Goal: Information Seeking & Learning: Learn about a topic

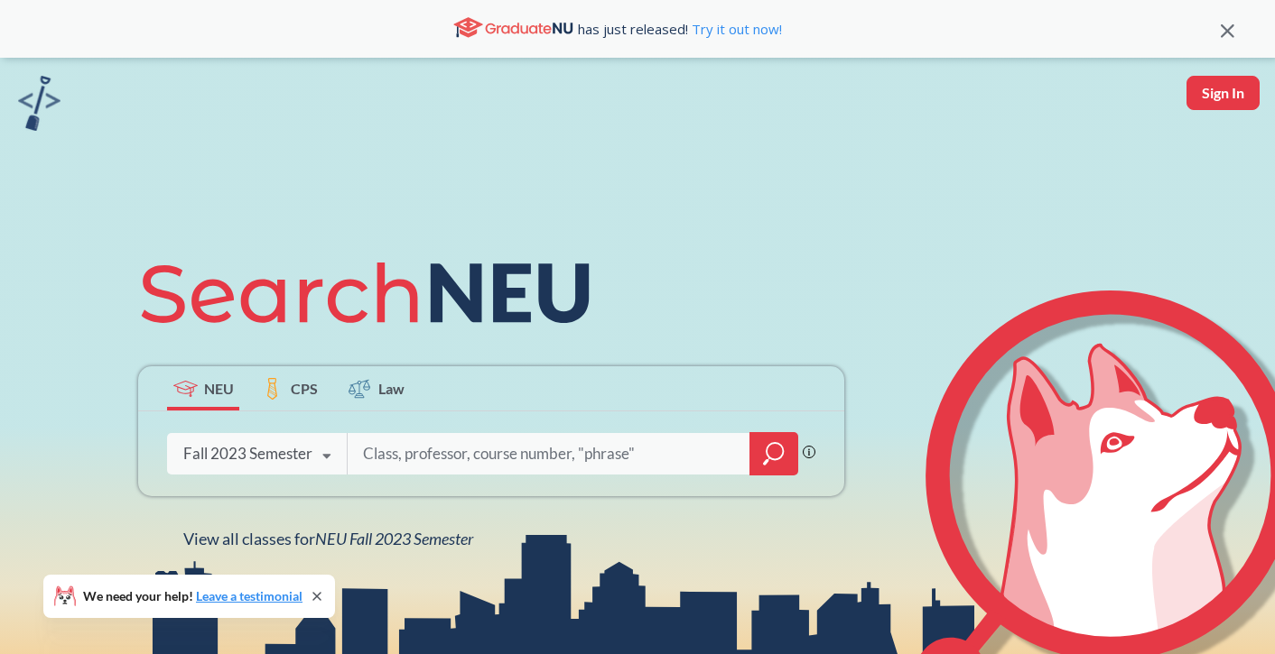
click at [296, 456] on div "Fall 2023 Semester" at bounding box center [247, 454] width 129 height 20
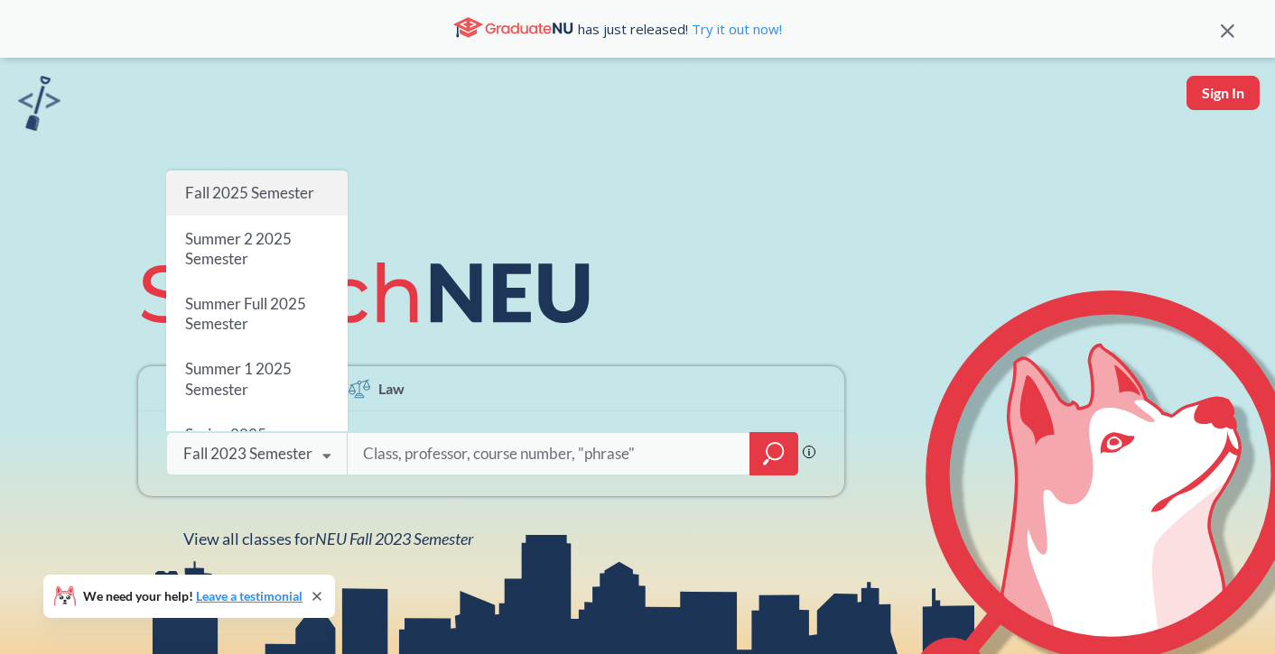
click at [257, 183] on div "Fall 2025 Semester" at bounding box center [256, 193] width 181 height 45
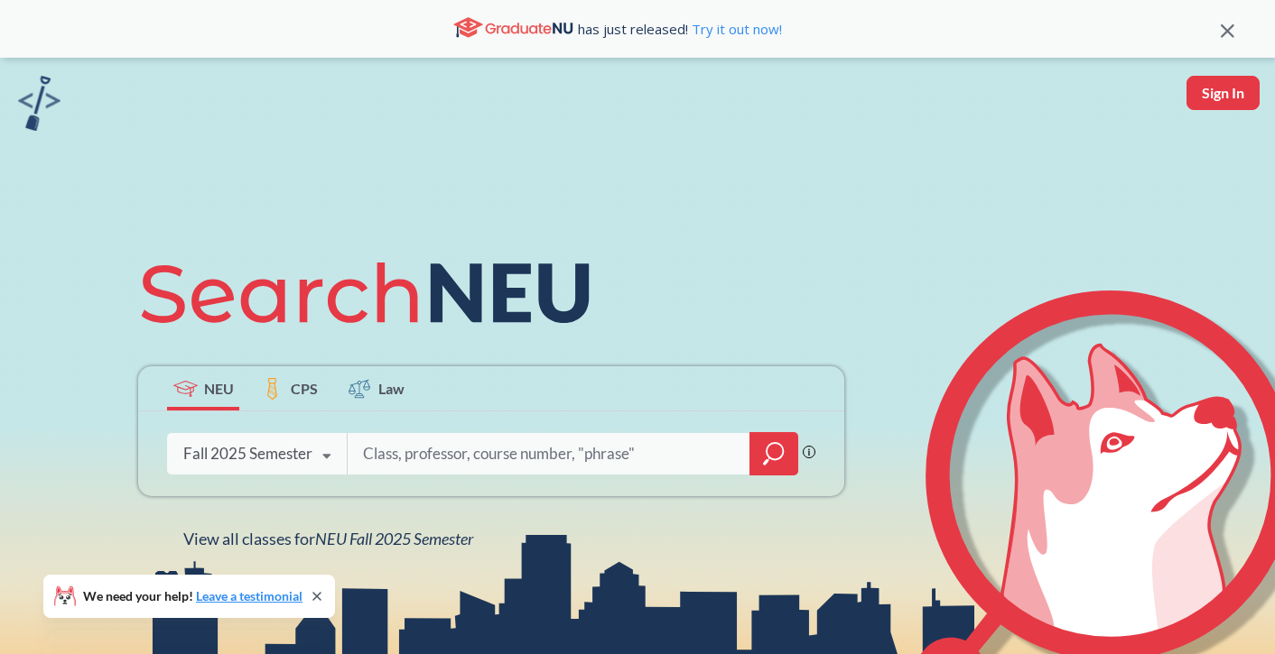
click at [493, 450] on input "search" at bounding box center [549, 454] width 376 height 38
type input "r"
type input "er"
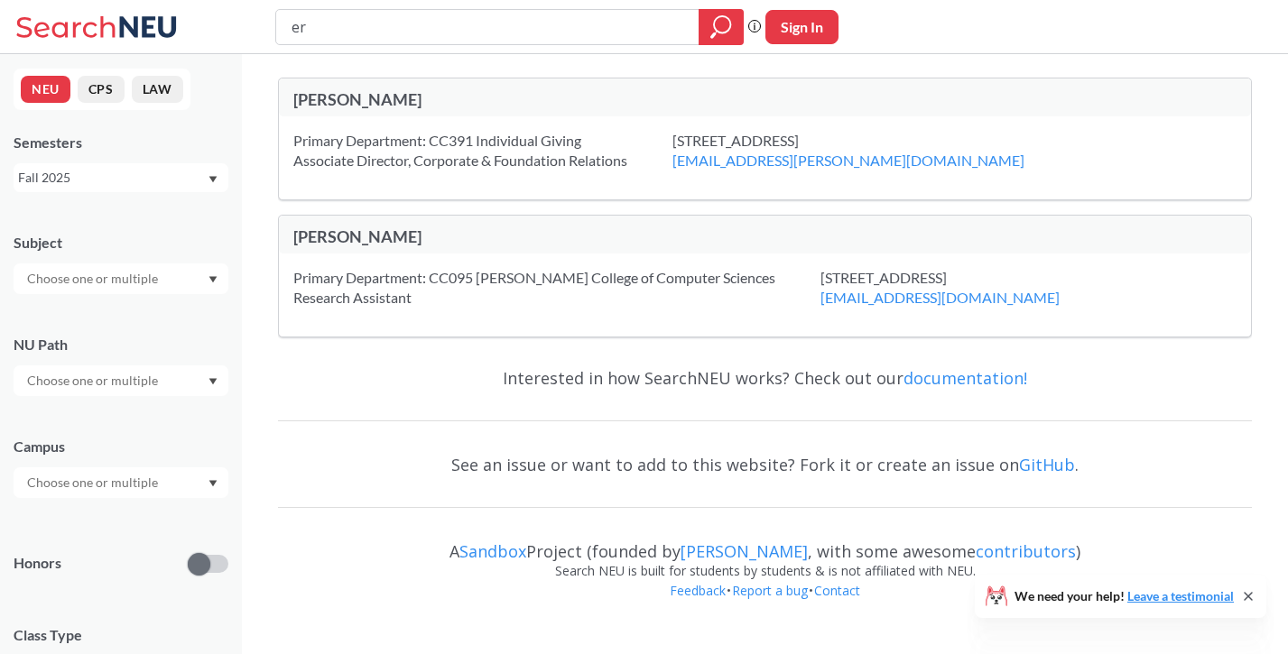
click at [121, 178] on div "Fall 2025" at bounding box center [112, 178] width 189 height 20
click at [195, 173] on div "Fall 2025" at bounding box center [112, 178] width 189 height 20
click at [109, 294] on div "Subject NU Path Campus Honors Class Type Lecture 1904 Individual Instruction 30…" at bounding box center [121, 624] width 215 height 819
click at [122, 283] on input "text" at bounding box center [94, 279] width 152 height 22
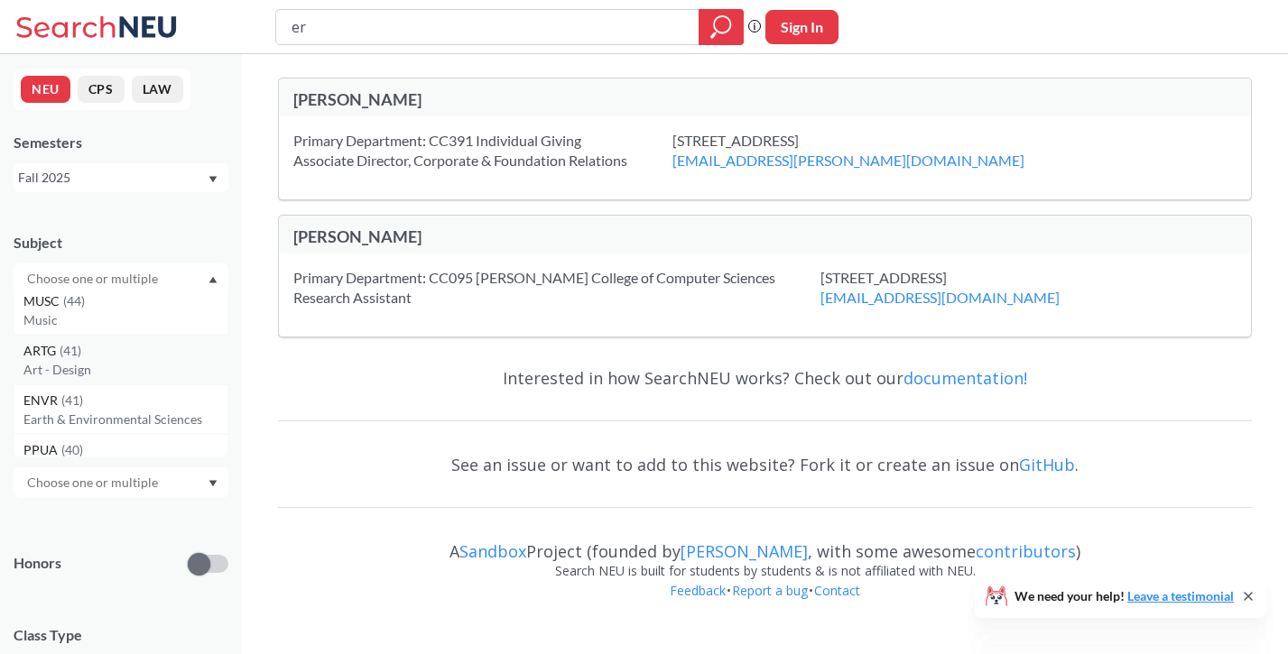
click at [140, 362] on p "Art - Design" at bounding box center [125, 370] width 204 height 18
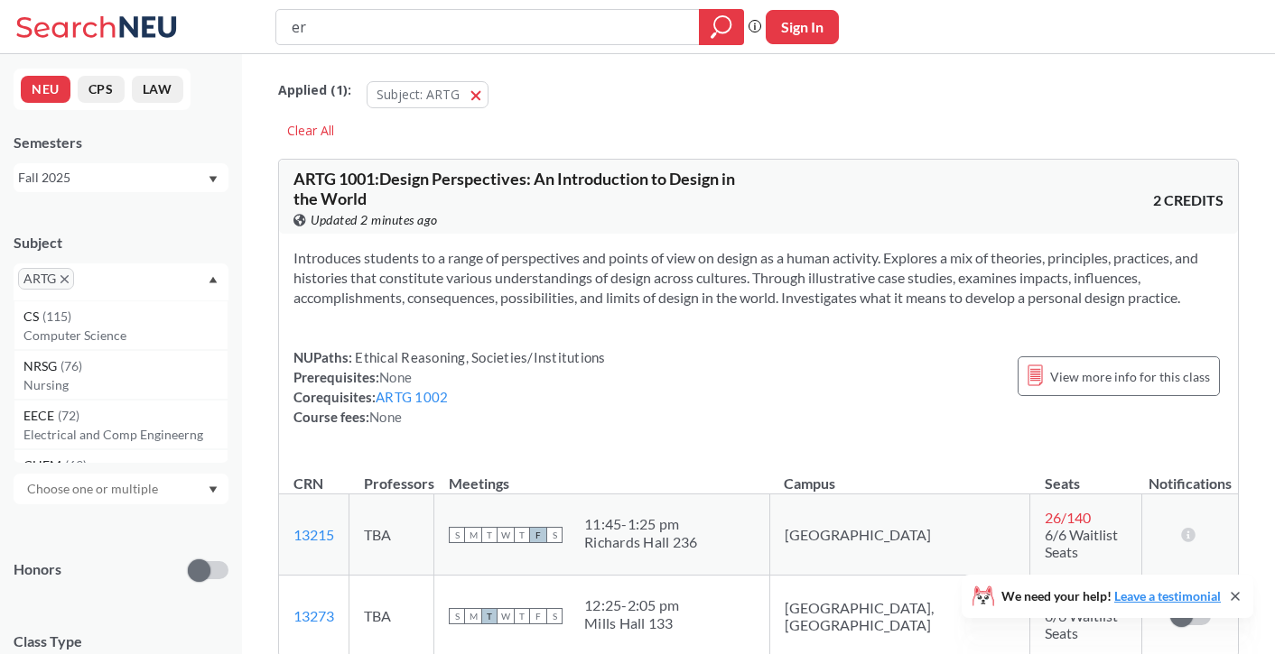
click at [209, 487] on icon "Dropdown arrow" at bounding box center [213, 490] width 9 height 7
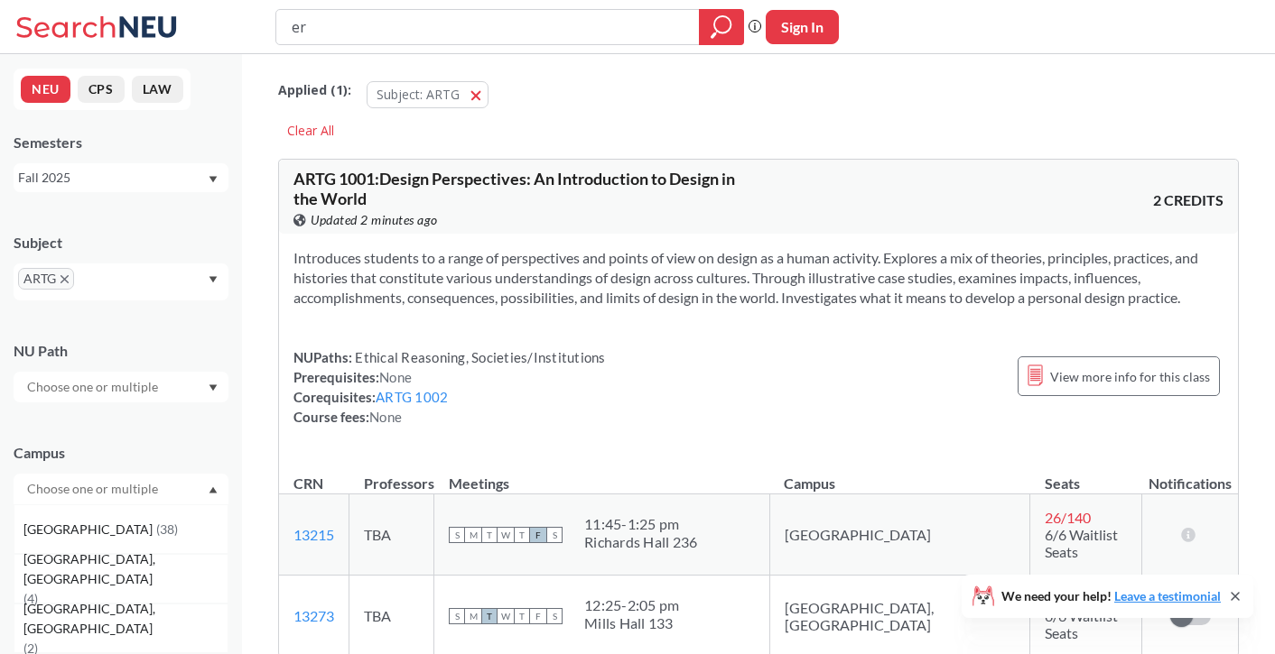
scroll to position [181, 0]
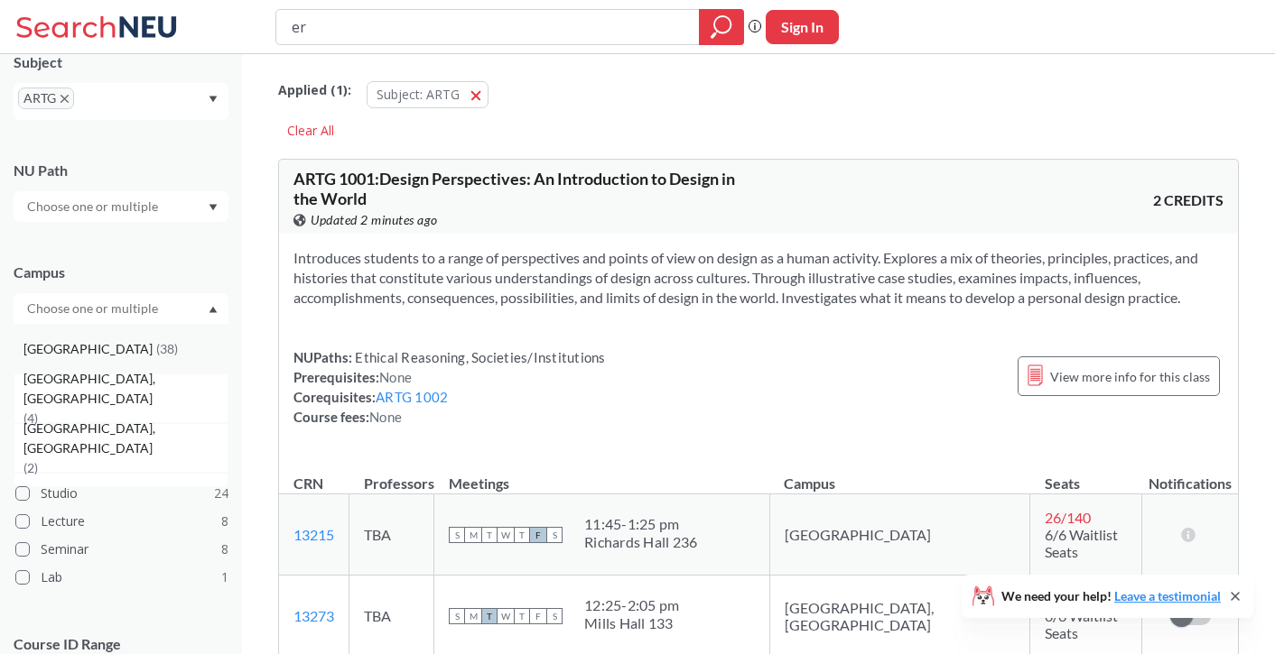
click at [121, 347] on div "[GEOGRAPHIC_DATA] ( 38 )" at bounding box center [125, 349] width 204 height 20
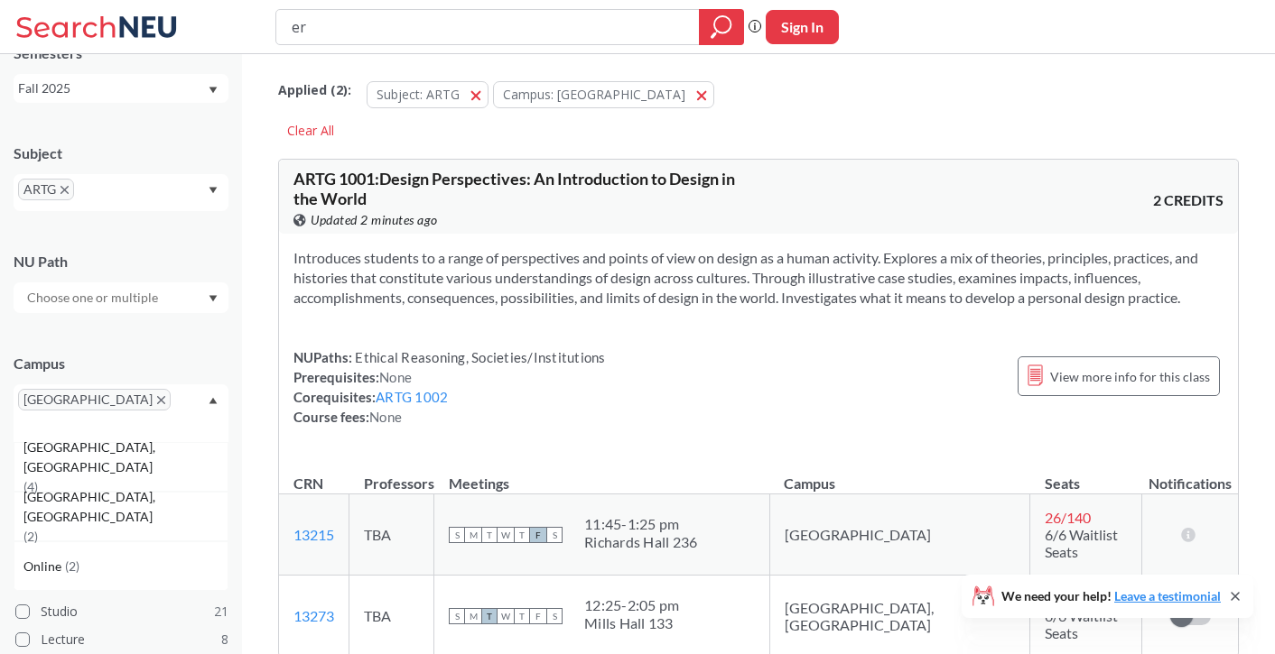
scroll to position [90, 0]
drag, startPoint x: 208, startPoint y: 305, endPoint x: 206, endPoint y: 318, distance: 12.8
click at [207, 319] on div "Subject ARTG [GEOGRAPHIC_DATA] [GEOGRAPHIC_DATA] [GEOGRAPHIC_DATA], [GEOGRAPHIC…" at bounding box center [121, 495] width 215 height 740
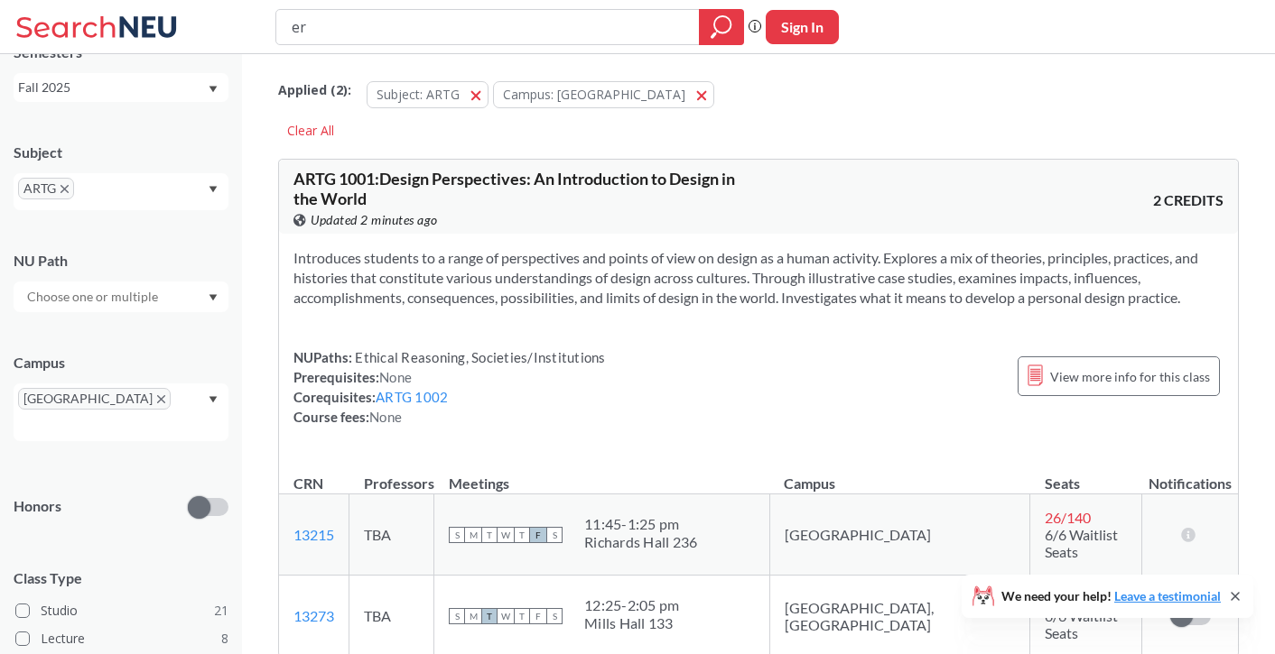
click at [214, 294] on icon "Dropdown arrow" at bounding box center [213, 297] width 8 height 6
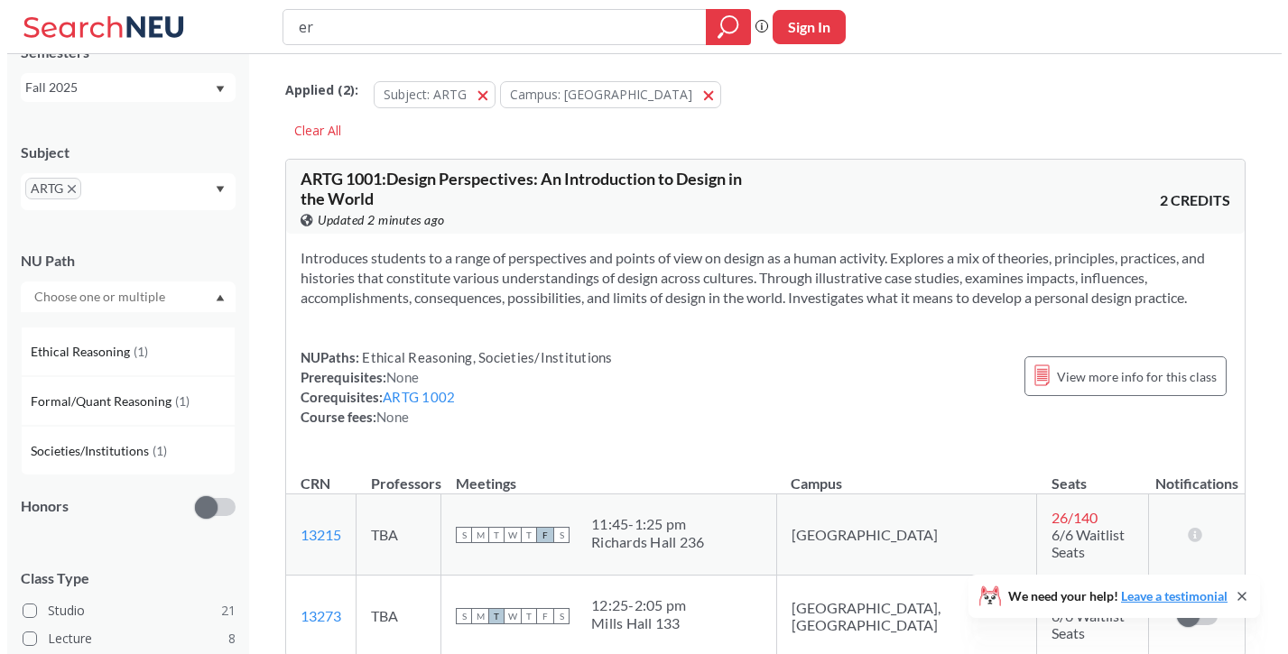
scroll to position [86, 0]
click at [126, 345] on span "( 1 )" at bounding box center [133, 350] width 14 height 15
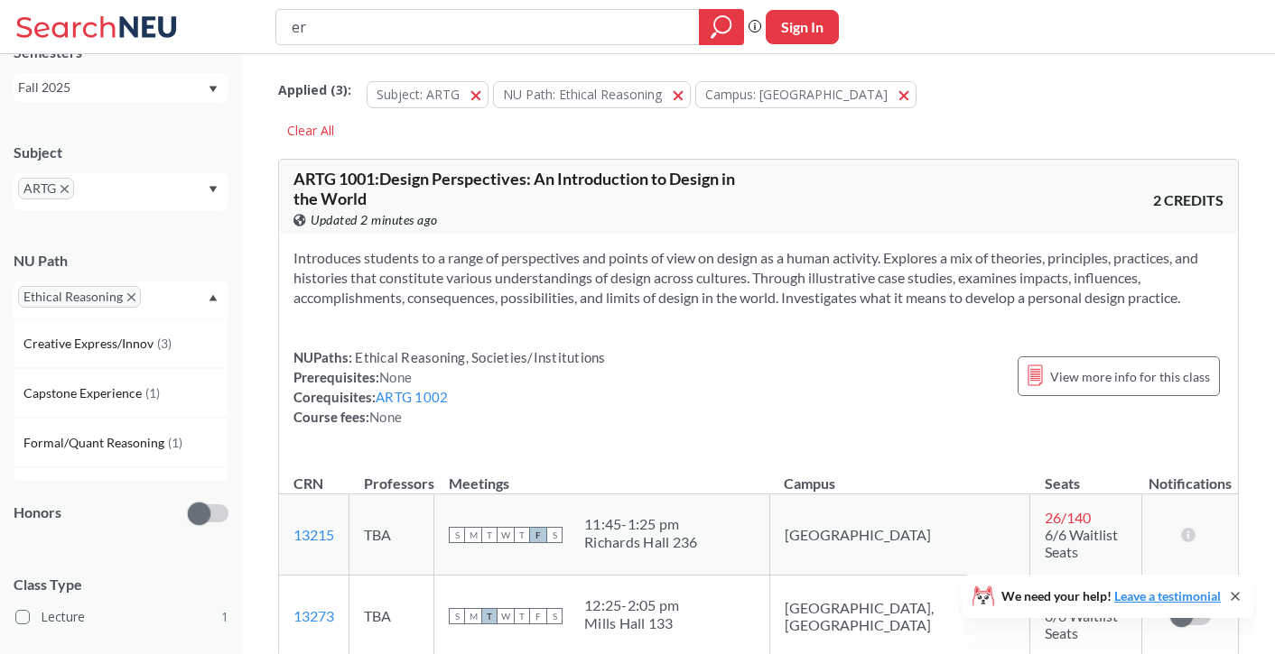
click at [185, 230] on div "Subject ARTG NU Path Ethical Reasoning Creative Express/Innov ( 3 ) Capstone Ex…" at bounding box center [121, 456] width 215 height 663
click at [70, 196] on span "ARTG" at bounding box center [46, 189] width 56 height 22
click at [62, 180] on span "ARTG" at bounding box center [46, 189] width 56 height 22
click at [68, 184] on span "ARTG" at bounding box center [46, 189] width 56 height 22
click at [64, 195] on span "ARTG" at bounding box center [46, 189] width 56 height 22
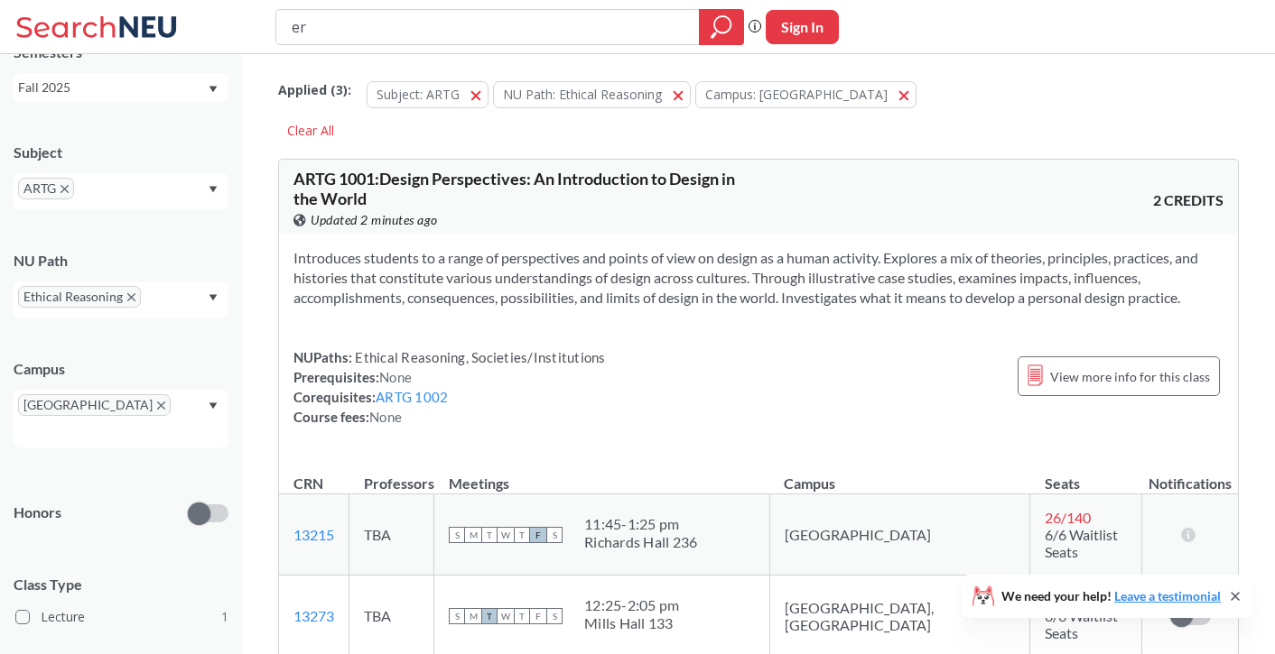
click at [188, 187] on div "ARTG" at bounding box center [121, 191] width 215 height 37
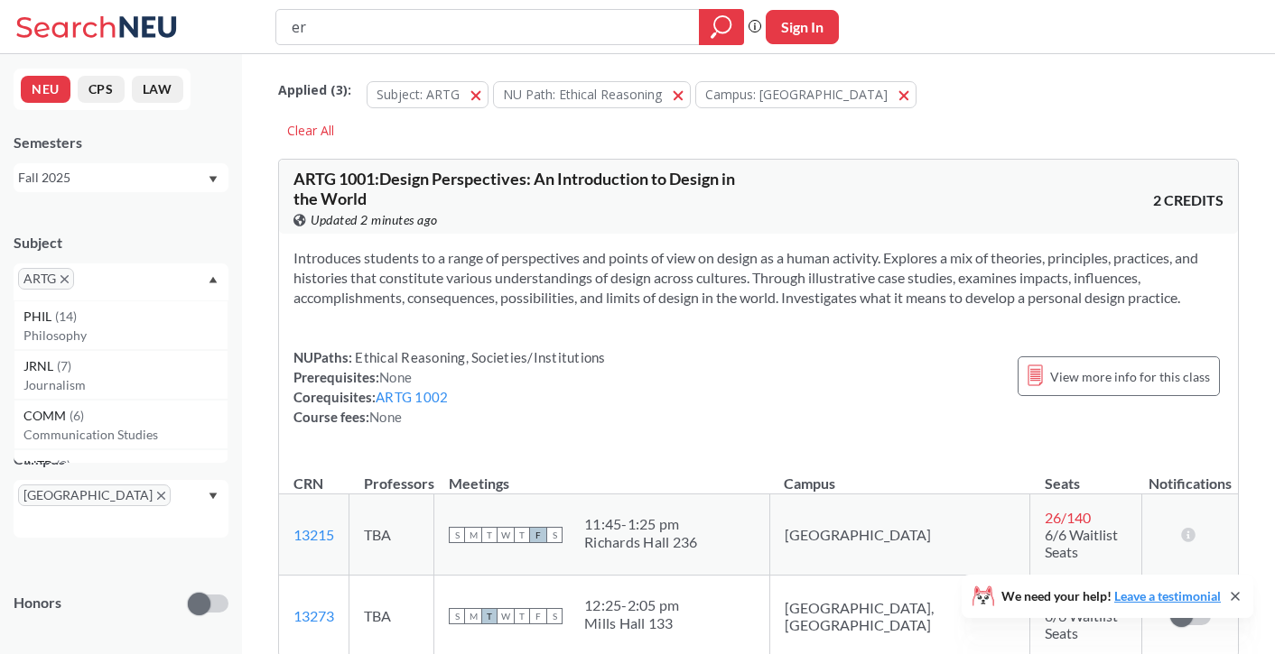
click at [212, 281] on icon "Dropdown arrow" at bounding box center [213, 280] width 8 height 6
click at [60, 283] on icon "X to remove pill" at bounding box center [64, 279] width 8 height 8
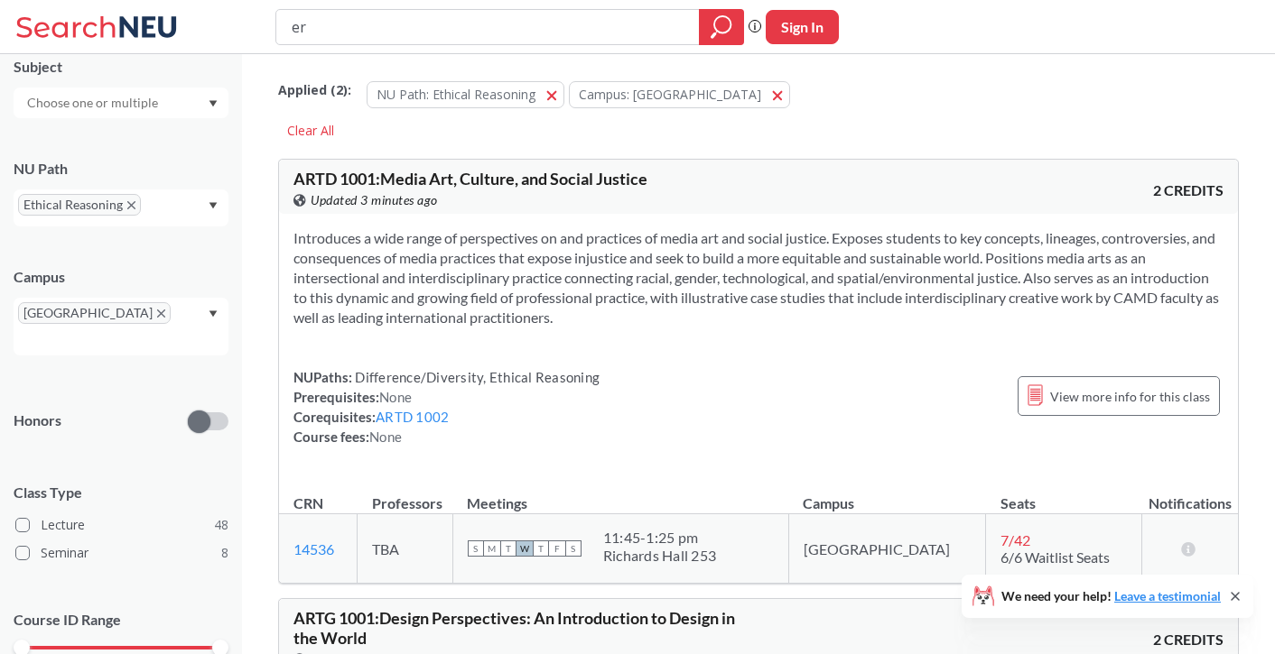
scroll to position [181, 0]
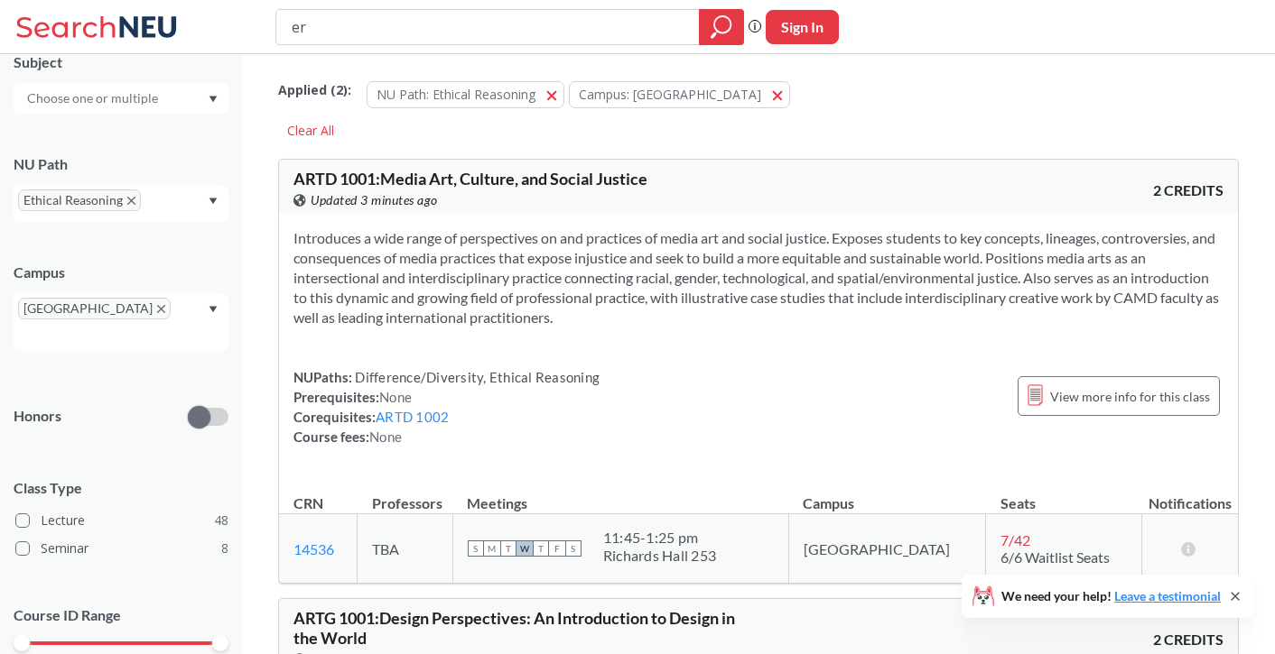
click at [198, 305] on div "[GEOGRAPHIC_DATA]" at bounding box center [121, 322] width 215 height 58
click at [207, 309] on div "[GEOGRAPHIC_DATA]" at bounding box center [121, 322] width 215 height 58
click at [212, 305] on div "[GEOGRAPHIC_DATA]" at bounding box center [121, 322] width 215 height 58
click at [153, 366] on div "Online ( 10 )" at bounding box center [125, 376] width 204 height 20
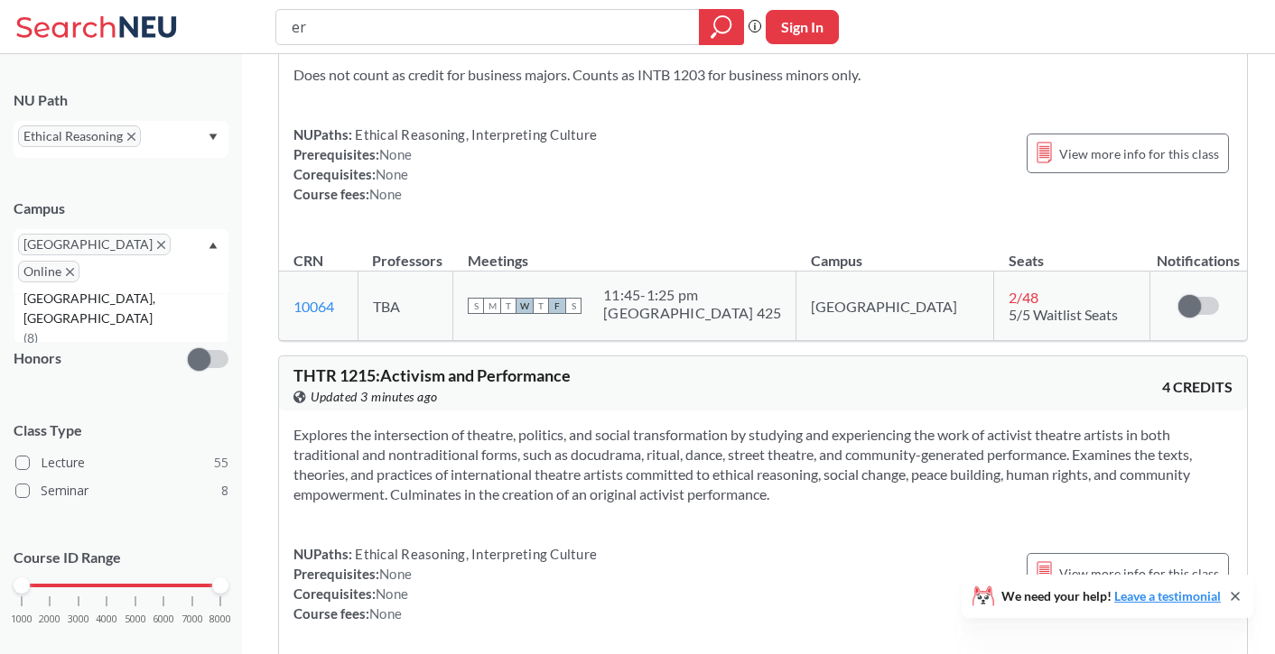
scroll to position [10200, 0]
